Goal: Information Seeking & Learning: Learn about a topic

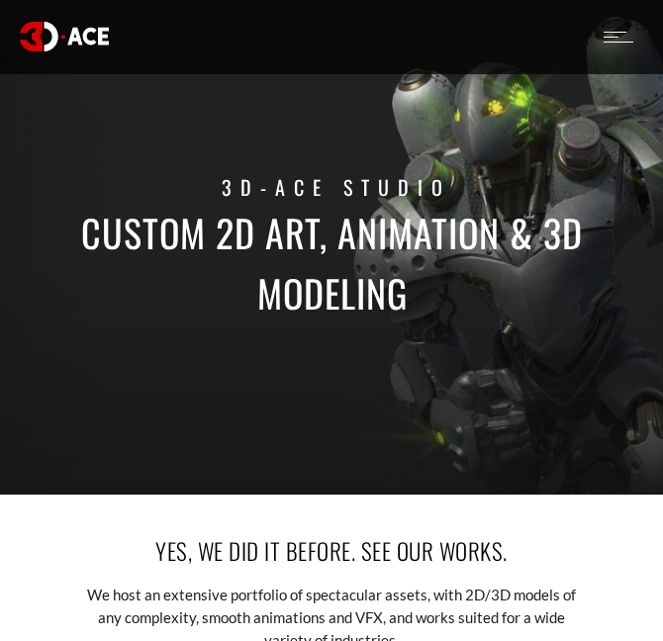
click at [601, 24] on div "2D Art 2D Art 2D Character Design 2D Environment Art 2D Concept Art Slot Art UI…" at bounding box center [331, 36] width 653 height 73
click at [628, 35] on div at bounding box center [619, 37] width 30 height 11
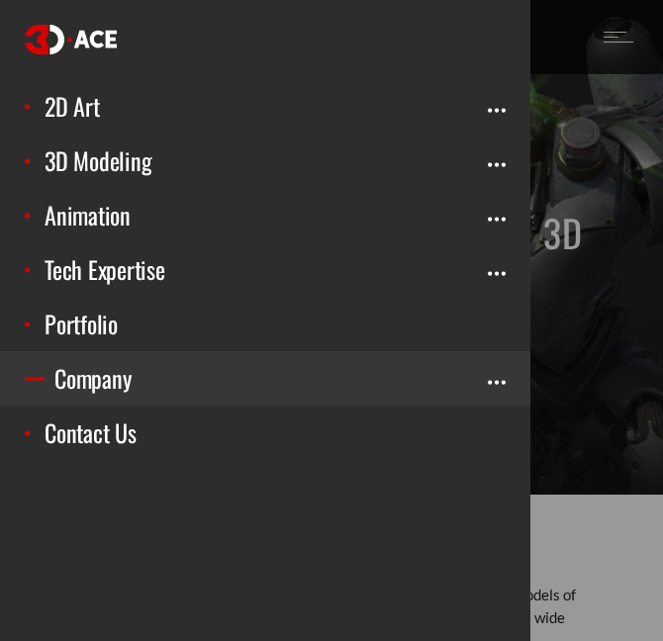
click at [121, 374] on link "Company" at bounding box center [265, 378] width 530 height 54
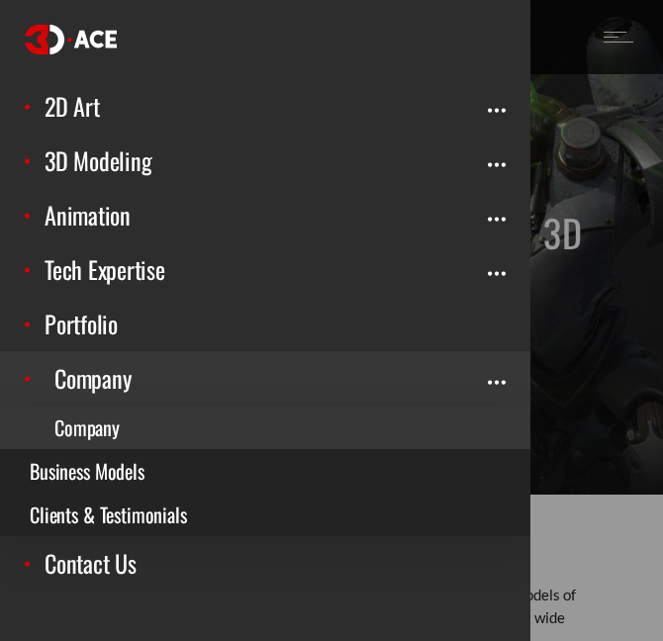
click at [76, 421] on link "Company" at bounding box center [265, 428] width 530 height 44
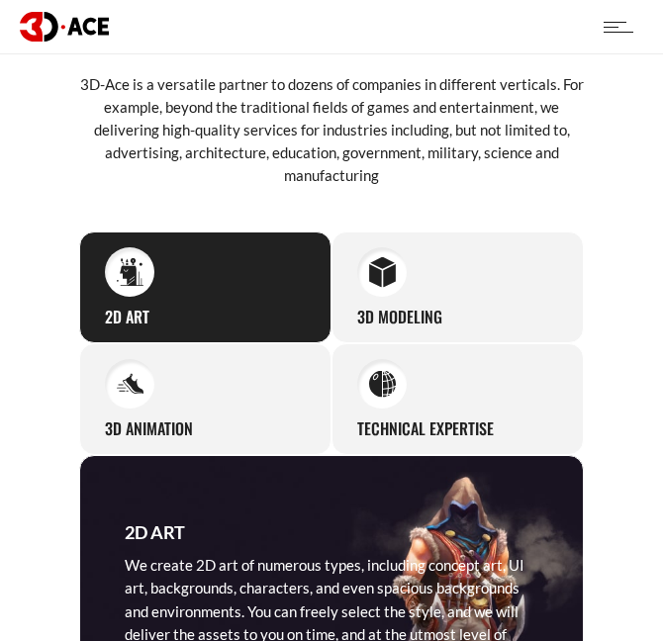
scroll to position [1880, 0]
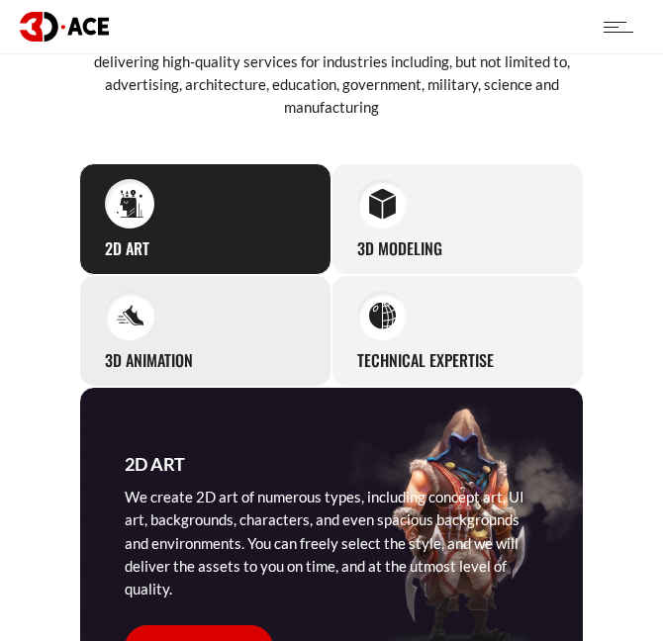
click at [195, 324] on div "3D Animation Our seamless animation clips and sequences are created based on th…" at bounding box center [205, 331] width 252 height 112
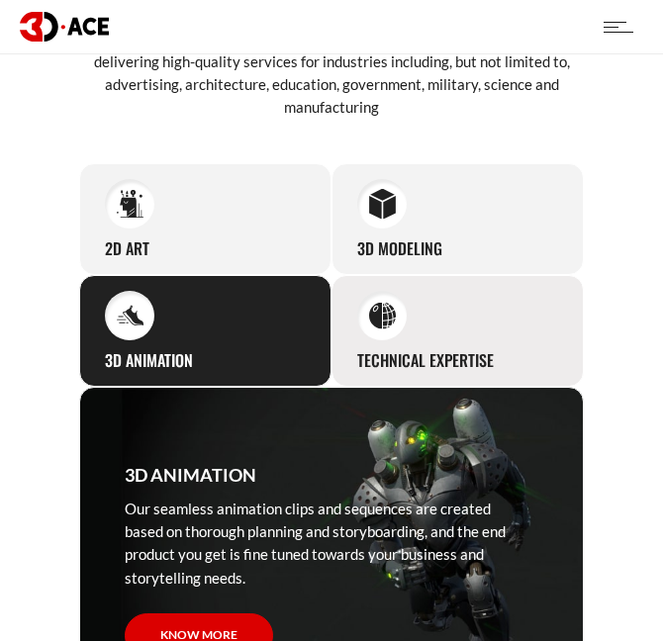
click at [410, 319] on div "Technical Expertise Our artists excel at various technical aspects of conte pro…" at bounding box center [457, 331] width 252 height 112
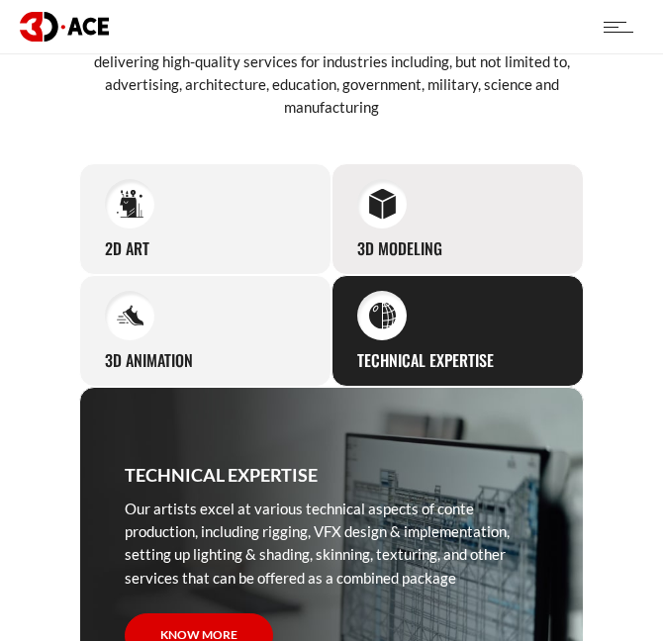
click at [443, 189] on div "3D Modeling Our studio can easily supply you with professional 3D models for pr…" at bounding box center [457, 219] width 252 height 112
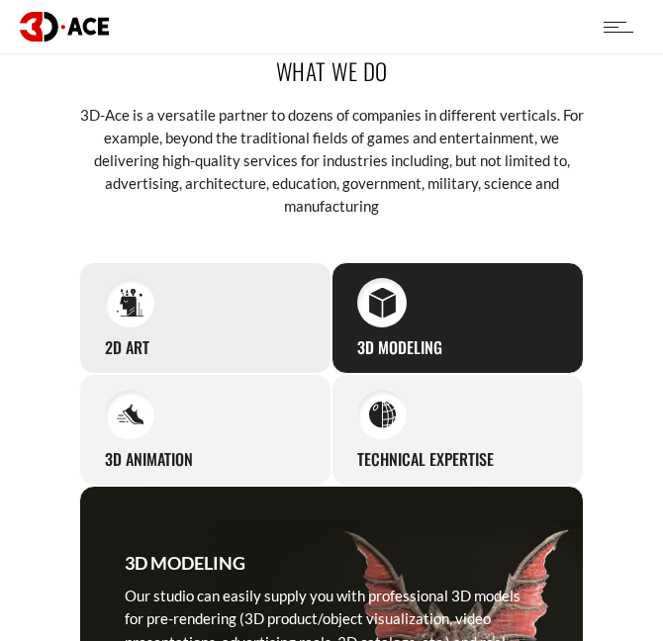
click at [216, 262] on div "2D Art We create 2D art of numerous types, including concept art, UI art, backg…" at bounding box center [205, 318] width 252 height 112
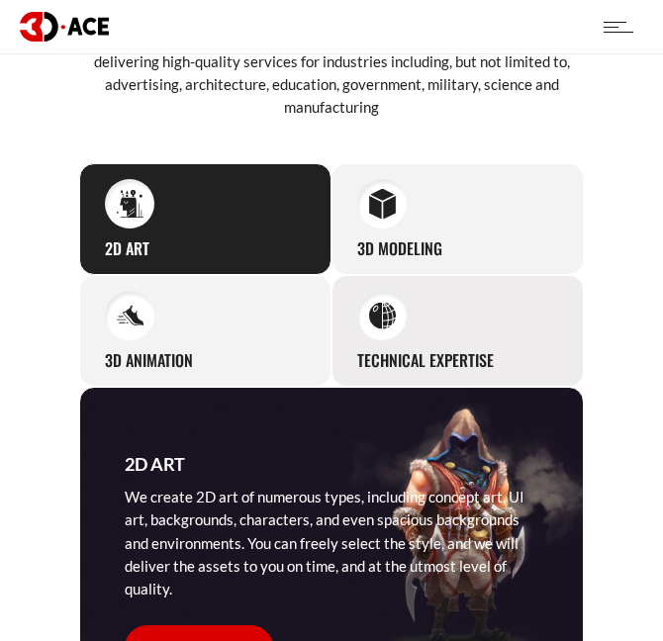
click at [415, 275] on div "Technical Expertise Our artists excel at various technical aspects of conte pro…" at bounding box center [457, 331] width 252 height 112
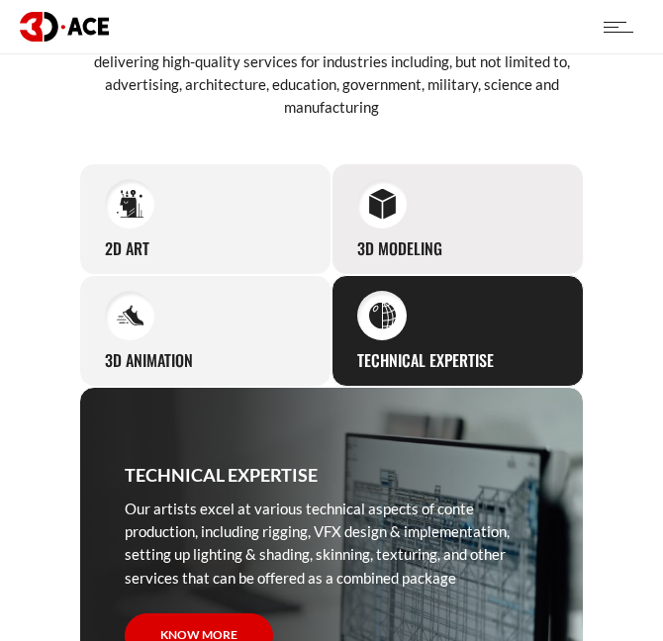
click at [446, 221] on div "3D Modeling Our studio can easily supply you with professional 3D models for pr…" at bounding box center [457, 219] width 252 height 112
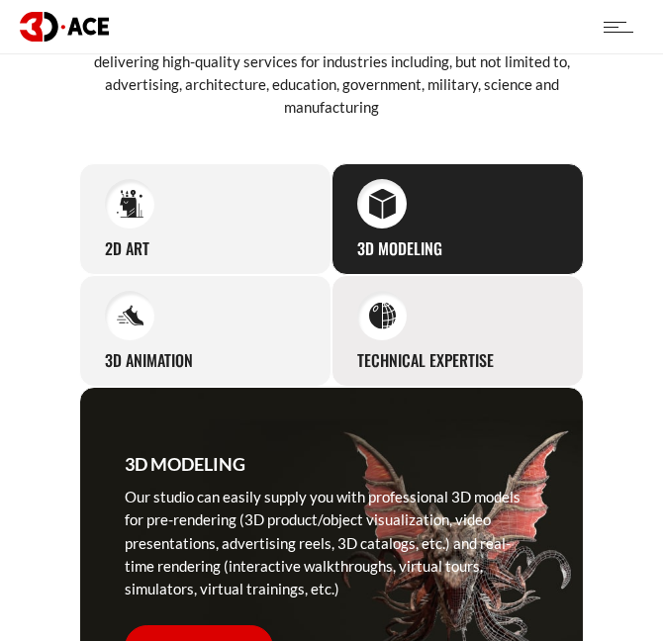
click at [414, 313] on div "Technical Expertise Our artists excel at various technical aspects of conte pro…" at bounding box center [457, 331] width 252 height 112
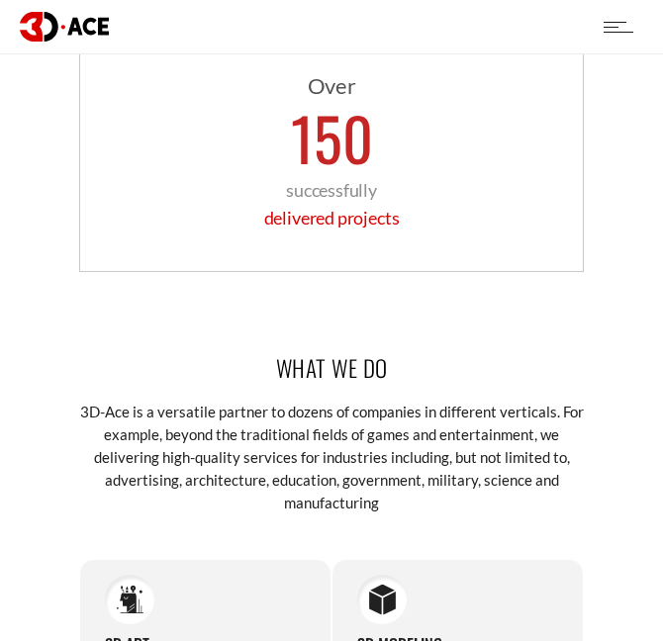
scroll to position [1456, 0]
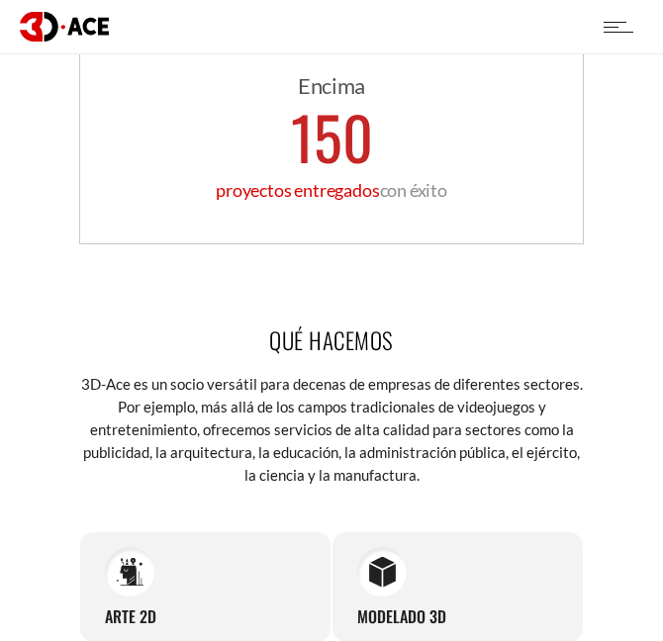
click at [396, 324] on h2 "Qué hacemos" at bounding box center [331, 341] width 505 height 35
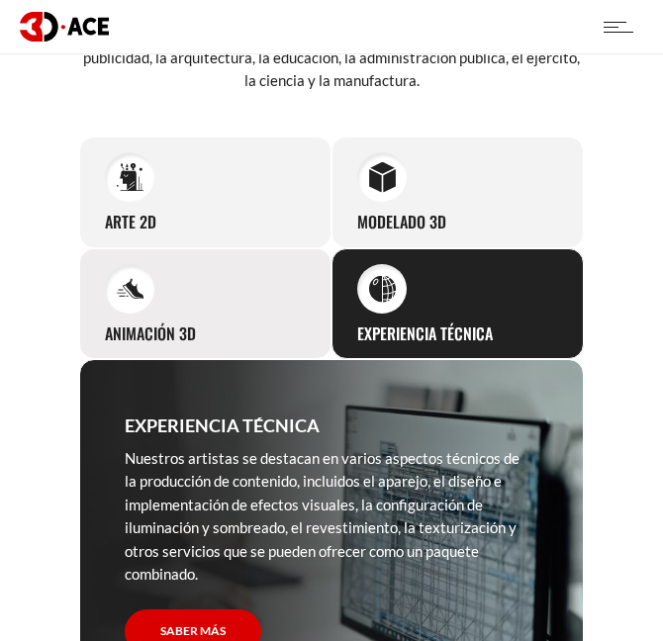
scroll to position [1852, 0]
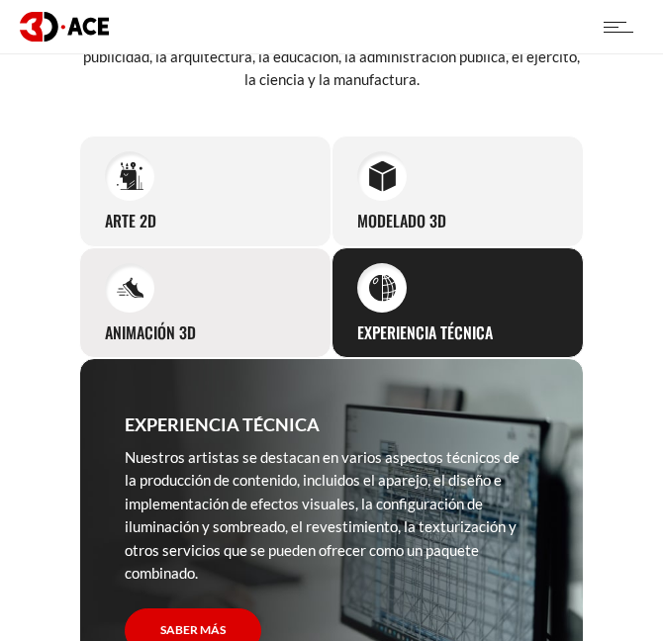
click at [228, 260] on div "Animación 3D Our seamless animation clips and sequences are created based on th…" at bounding box center [205, 303] width 252 height 112
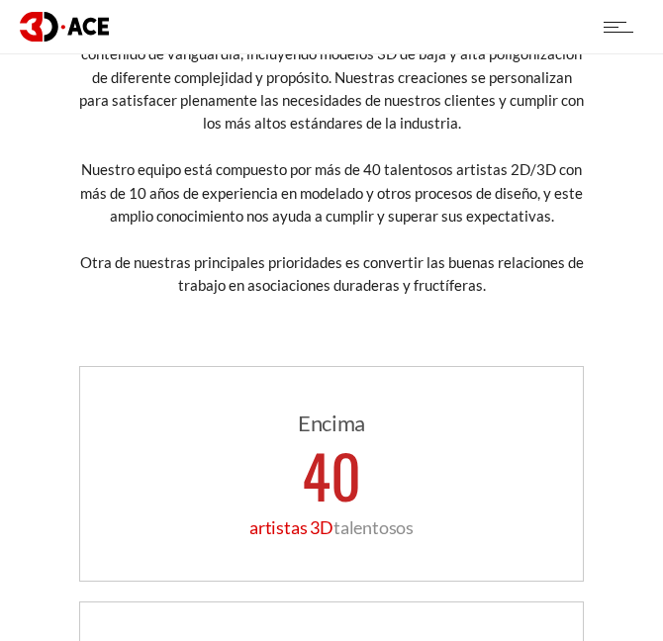
scroll to position [368, 0]
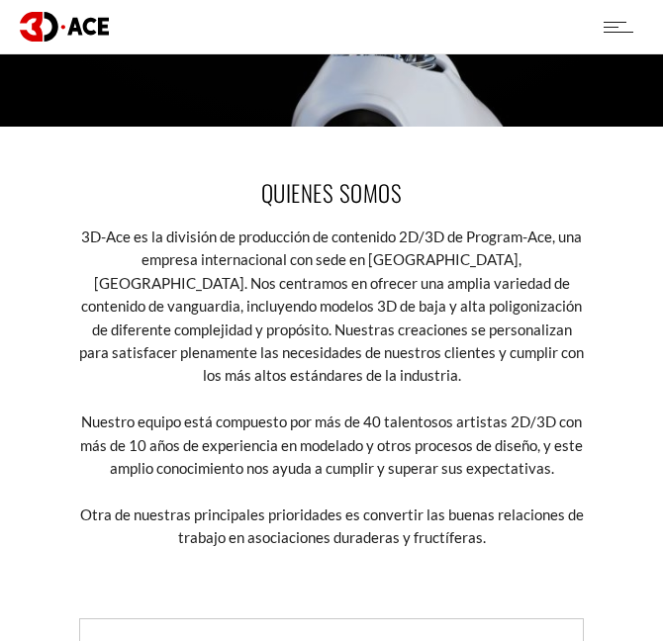
click at [626, 29] on div at bounding box center [619, 27] width 30 height 11
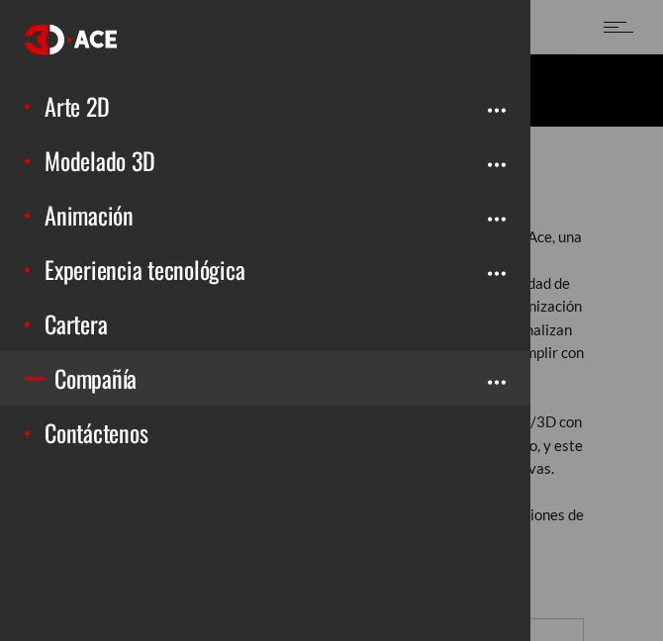
click at [500, 388] on link "Compañía" at bounding box center [265, 378] width 530 height 54
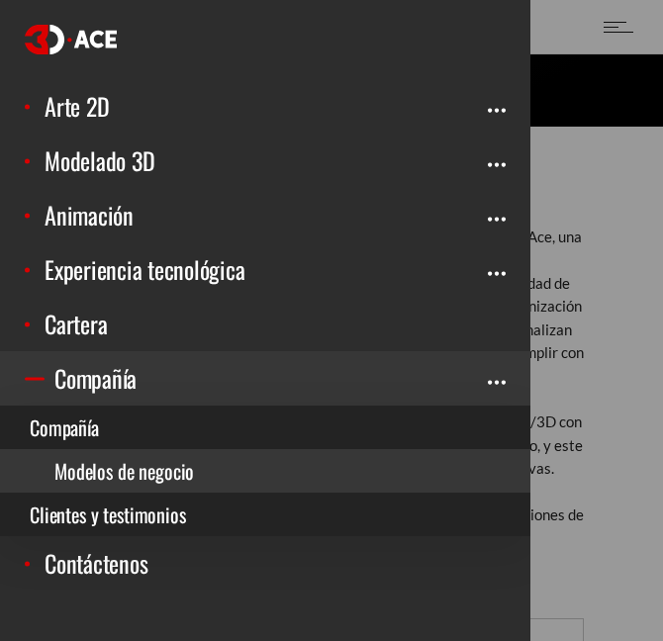
click at [232, 471] on link "Modelos de negocio" at bounding box center [265, 471] width 530 height 44
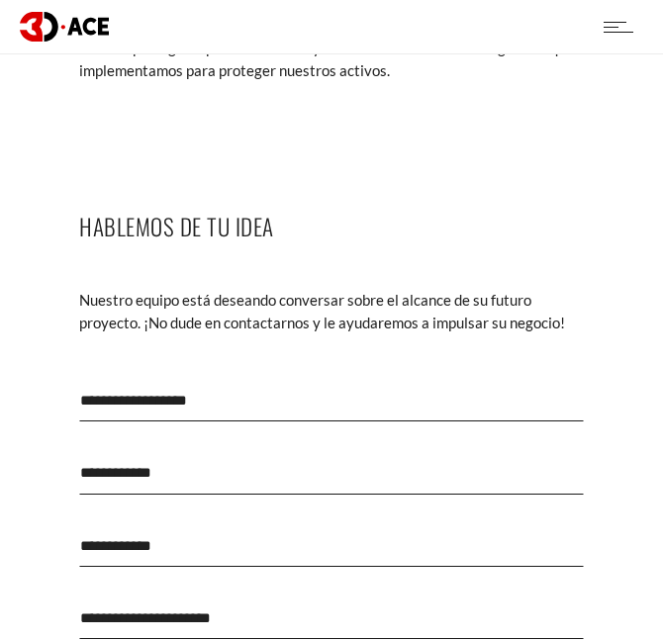
scroll to position [2770, 0]
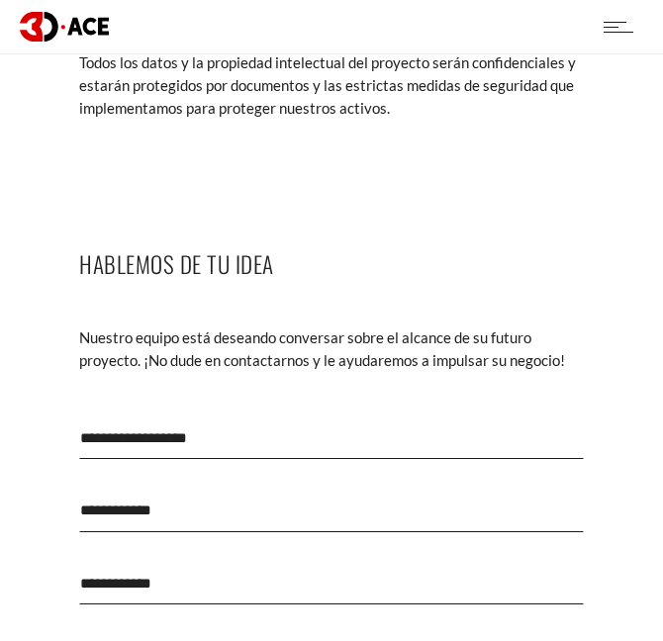
click at [627, 16] on div at bounding box center [619, 26] width 30 height 53
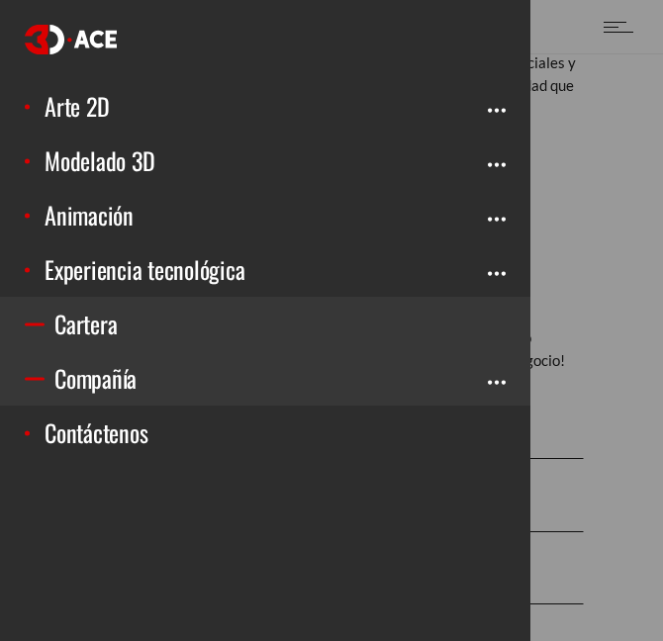
click at [495, 321] on link "Cartera" at bounding box center [265, 324] width 530 height 54
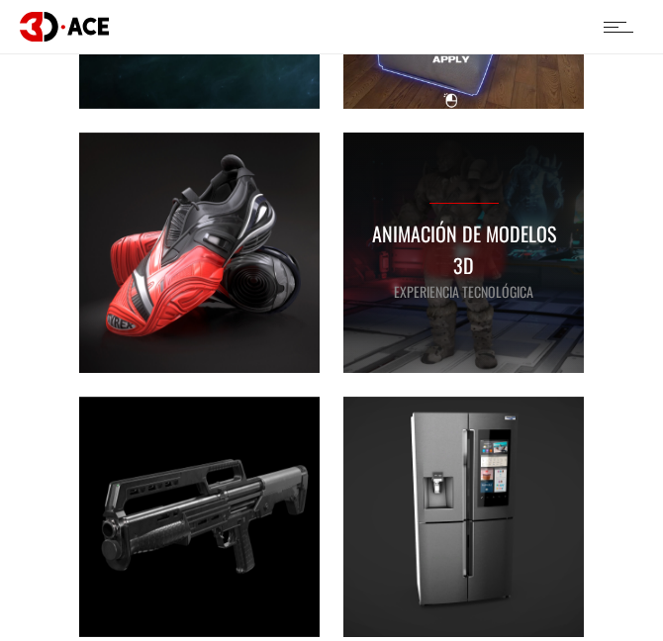
scroll to position [5540, 0]
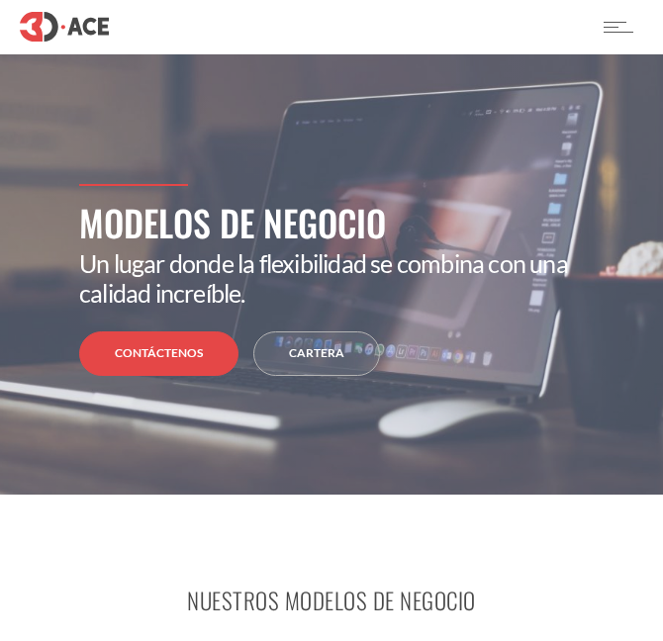
scroll to position [2770, 0]
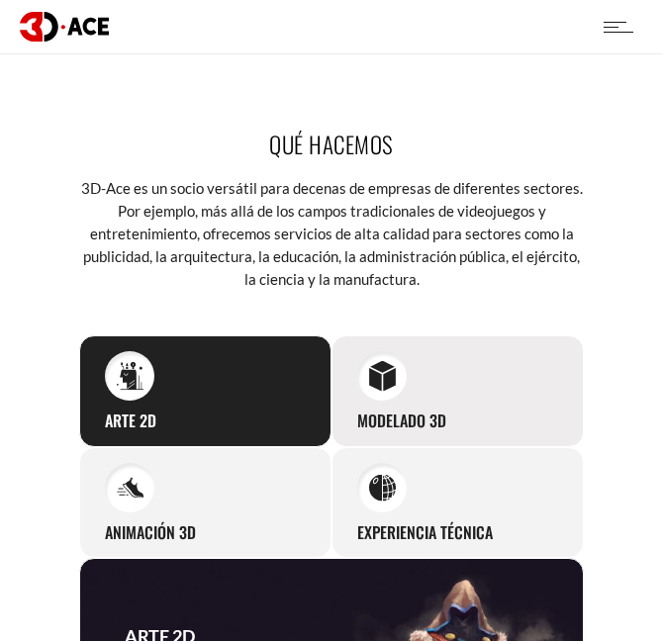
scroll to position [1654, 0]
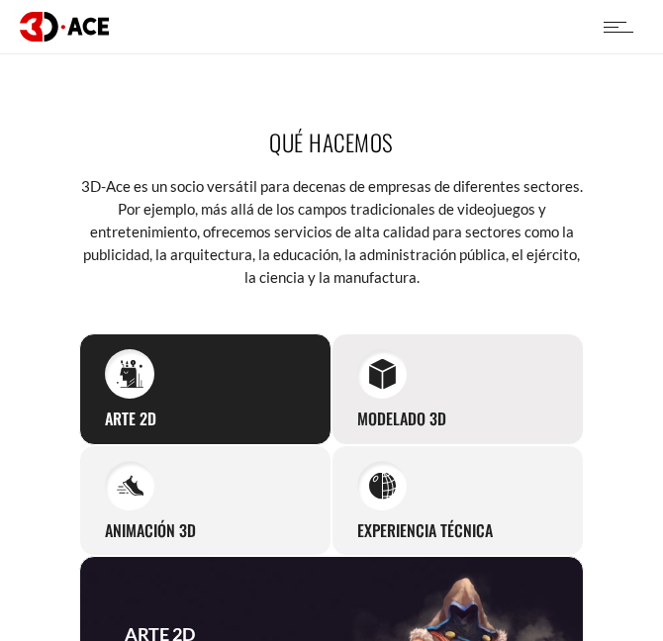
click at [411, 352] on div "Modelado 3D Our studio can easily supply you with professional 3D models for pr…" at bounding box center [457, 389] width 252 height 112
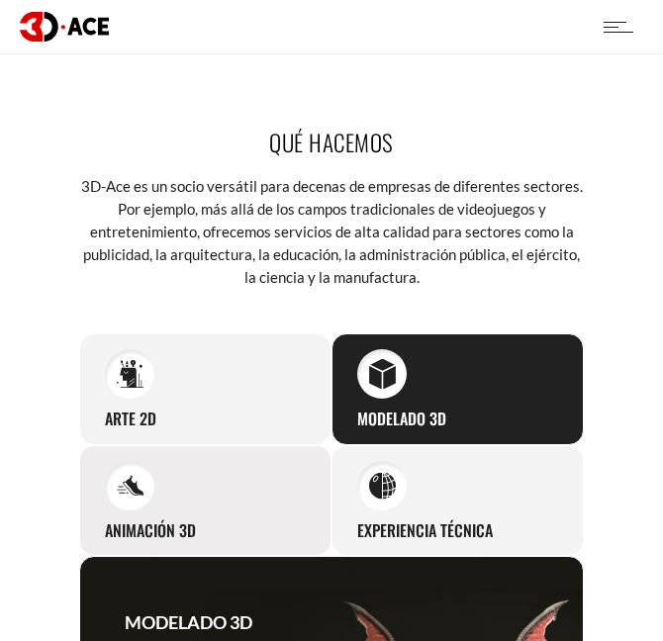
click at [242, 447] on div "Animación 3D Our seamless animation clips and sequences are created based on th…" at bounding box center [205, 501] width 252 height 112
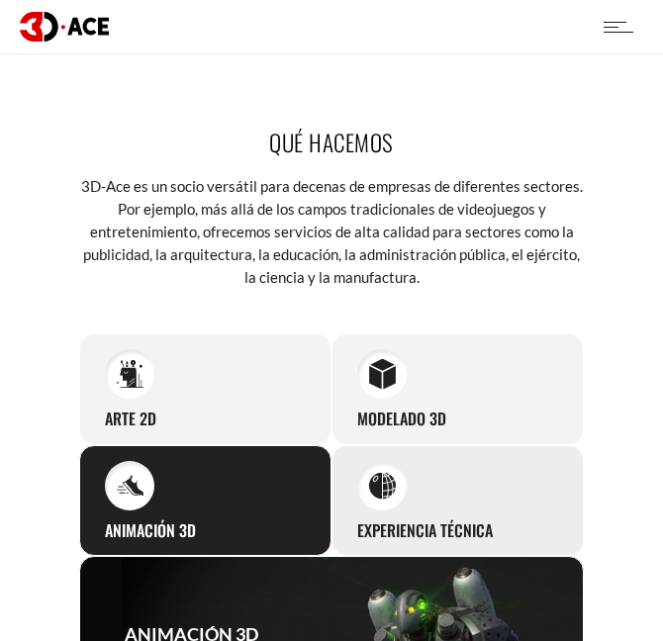
click at [552, 485] on div "Experiencia técnica Our artists excel at various technical aspects of conte pro…" at bounding box center [457, 501] width 252 height 112
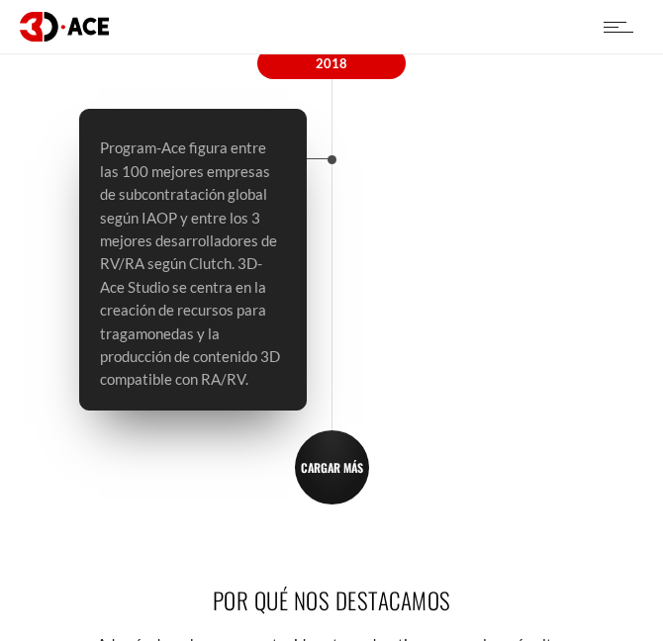
scroll to position [5315, 0]
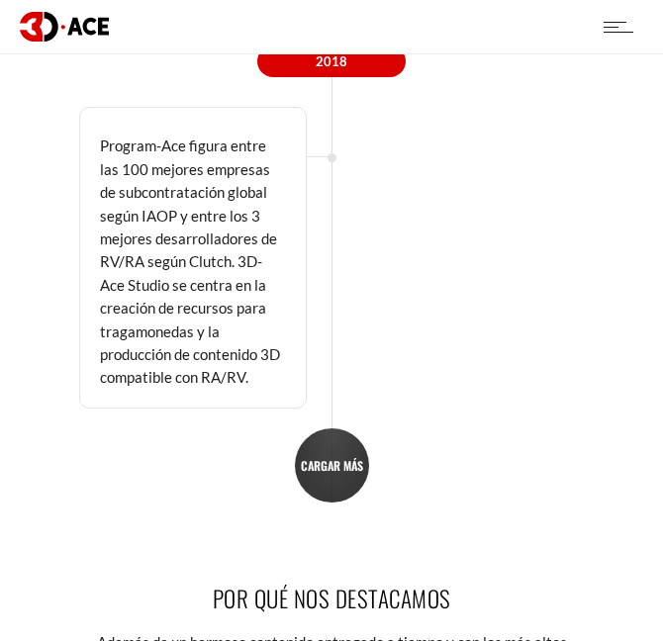
click at [340, 470] on link "CARGAR MÁS" at bounding box center [332, 465] width 74 height 74
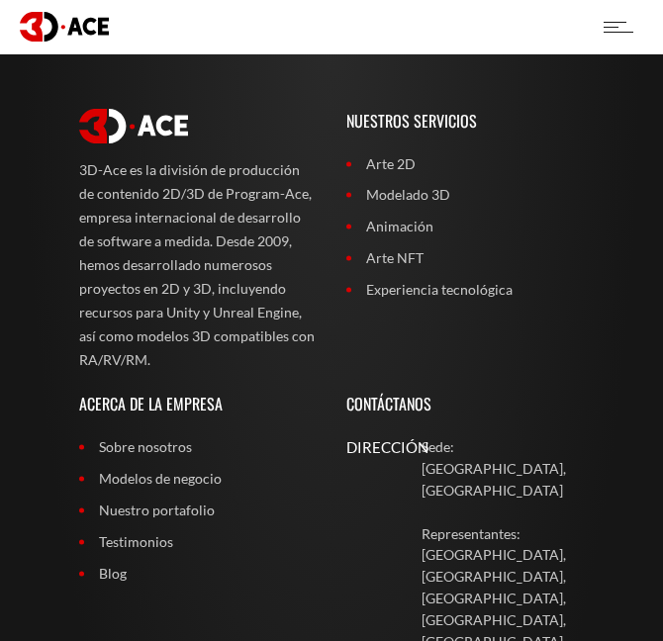
scroll to position [8877, 0]
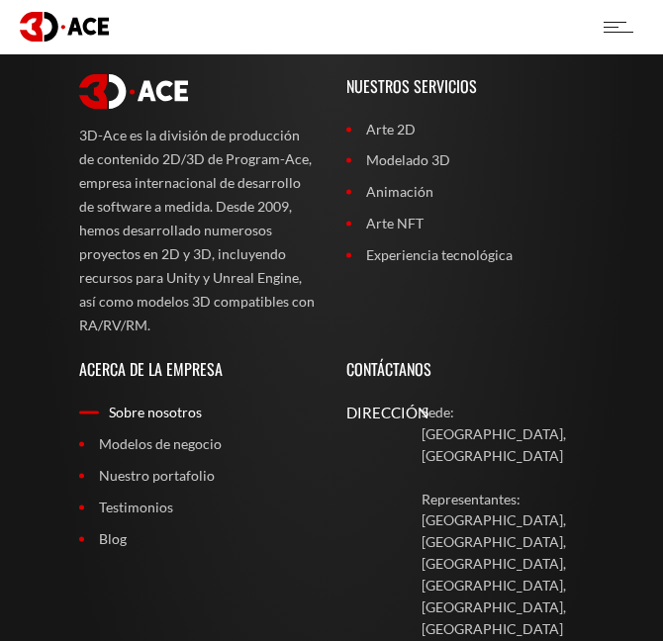
click at [149, 404] on font "Sobre nosotros" at bounding box center [155, 412] width 93 height 17
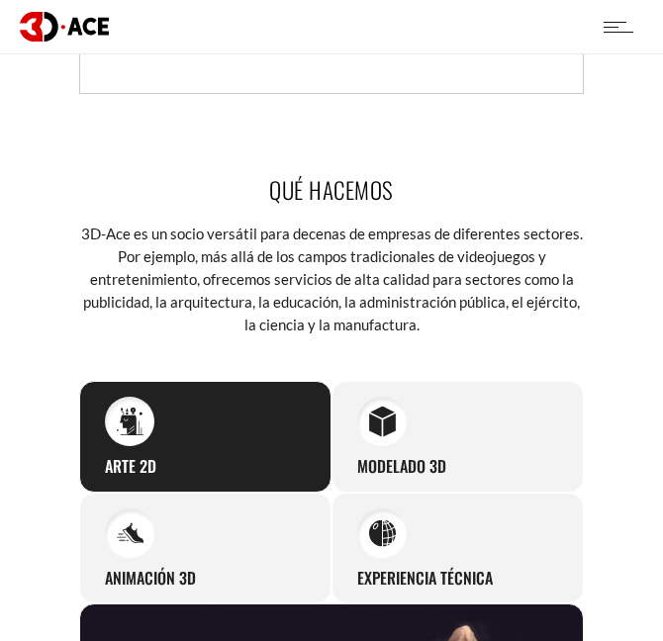
scroll to position [1583, 0]
